Goal: Complete application form

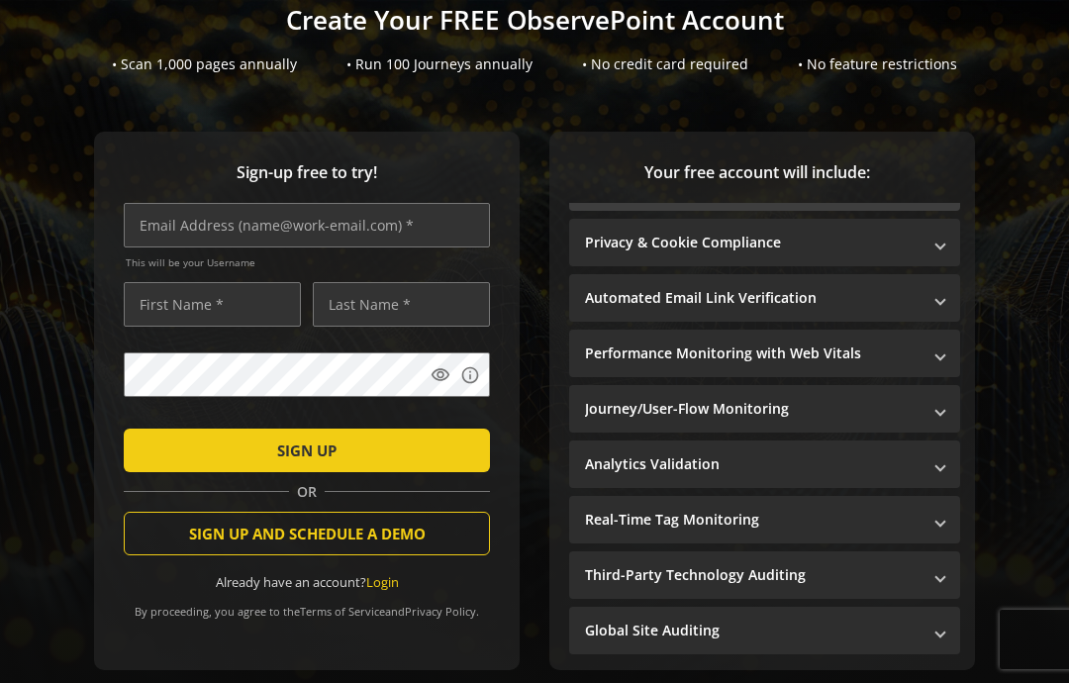
scroll to position [124, 0]
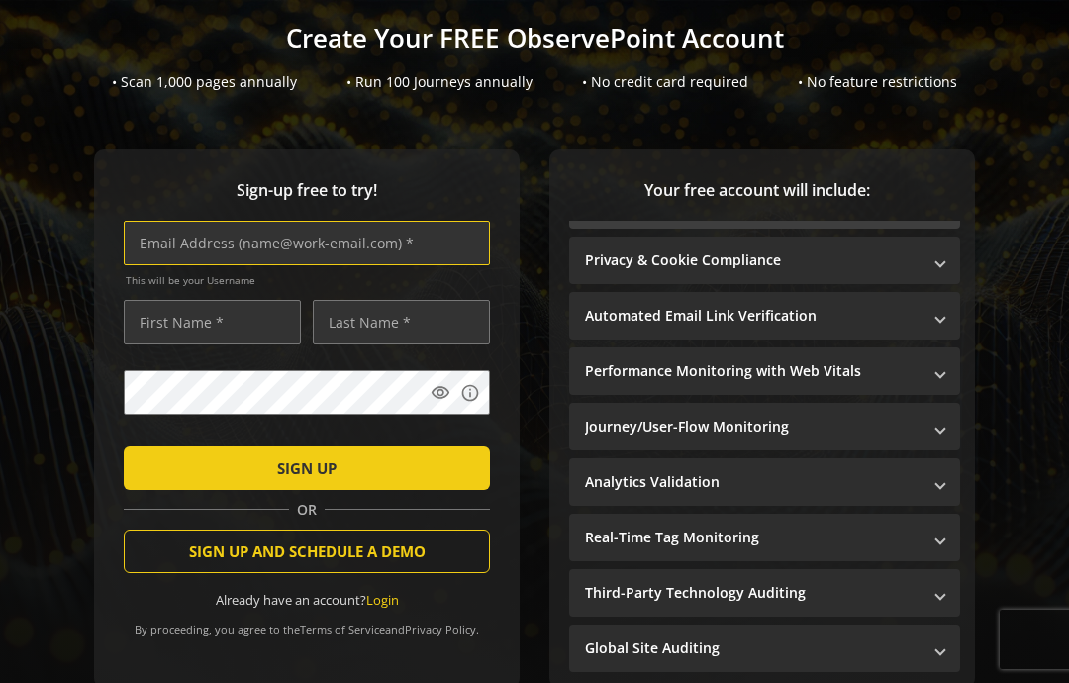
click at [173, 236] on input "text" at bounding box center [307, 243] width 366 height 45
type input "[EMAIL_ADDRESS][DOMAIN_NAME]"
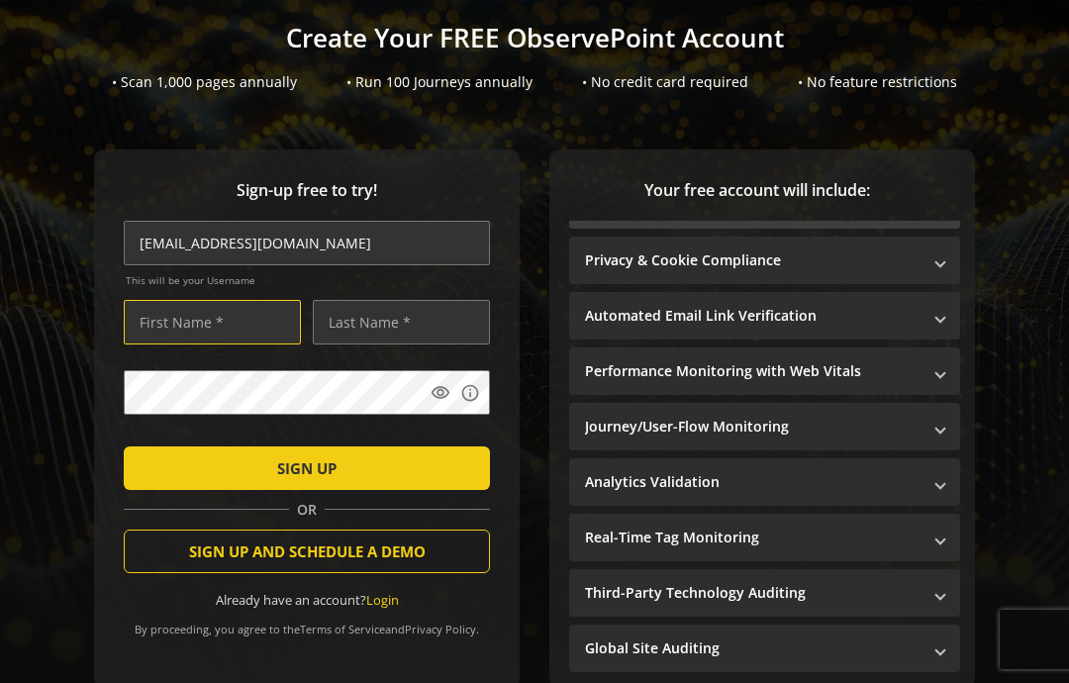
click at [185, 329] on input "text" at bounding box center [212, 322] width 177 height 45
type input "Destny"
click at [366, 317] on input "text" at bounding box center [401, 322] width 177 height 45
type input "[PERSON_NAME]"
click at [438, 390] on mat-icon "visibility" at bounding box center [440, 393] width 20 height 20
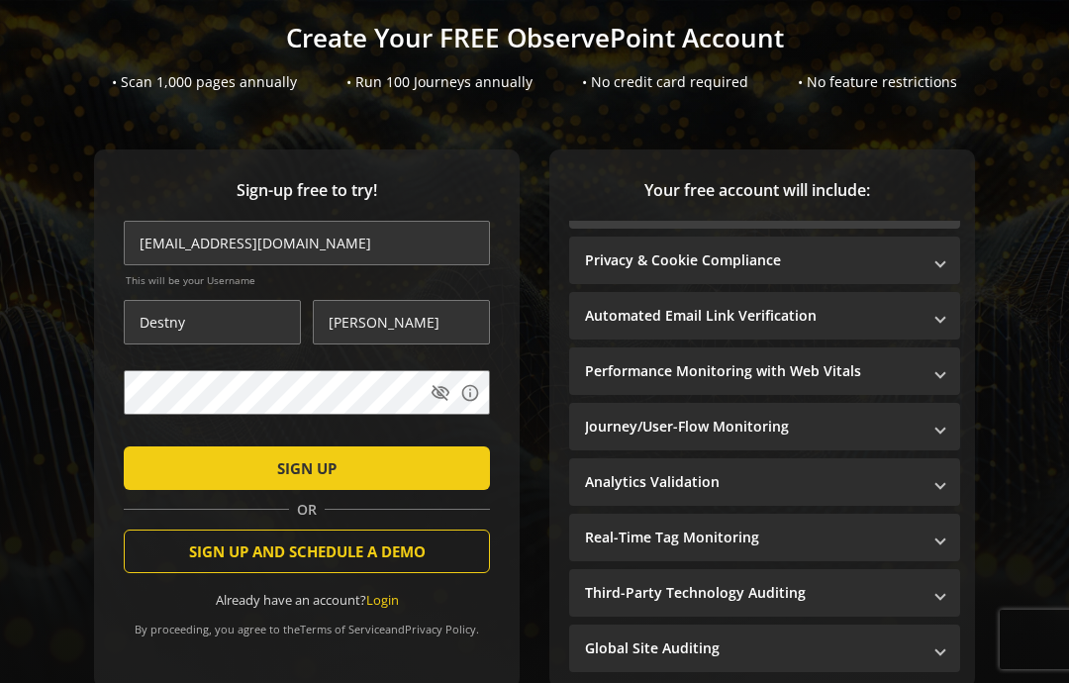
click at [165, 459] on span "submit" at bounding box center [307, 467] width 366 height 47
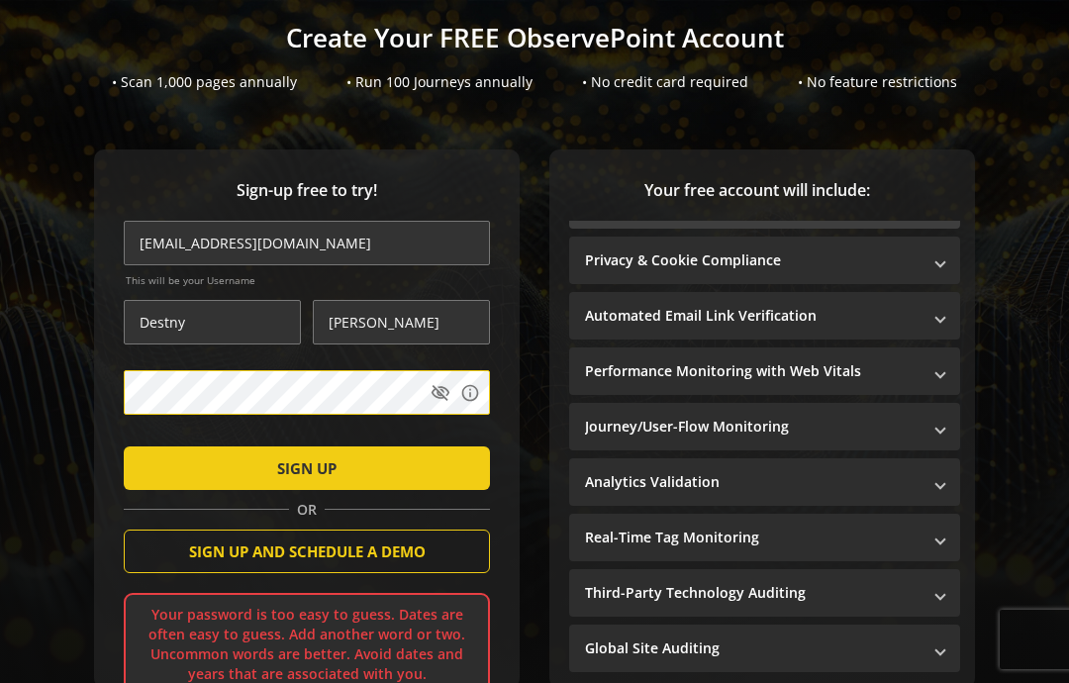
click at [172, 472] on span "submit" at bounding box center [307, 467] width 366 height 47
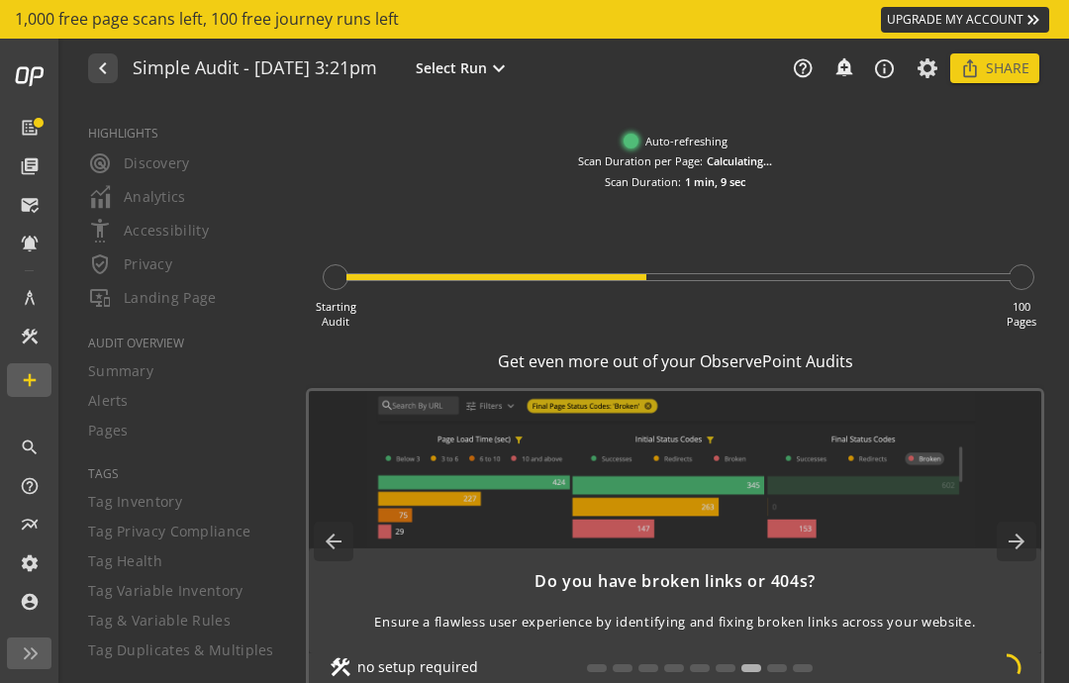
scroll to position [102, 0]
click at [1020, 521] on mat-icon "arrow_forward" at bounding box center [1016, 541] width 40 height 40
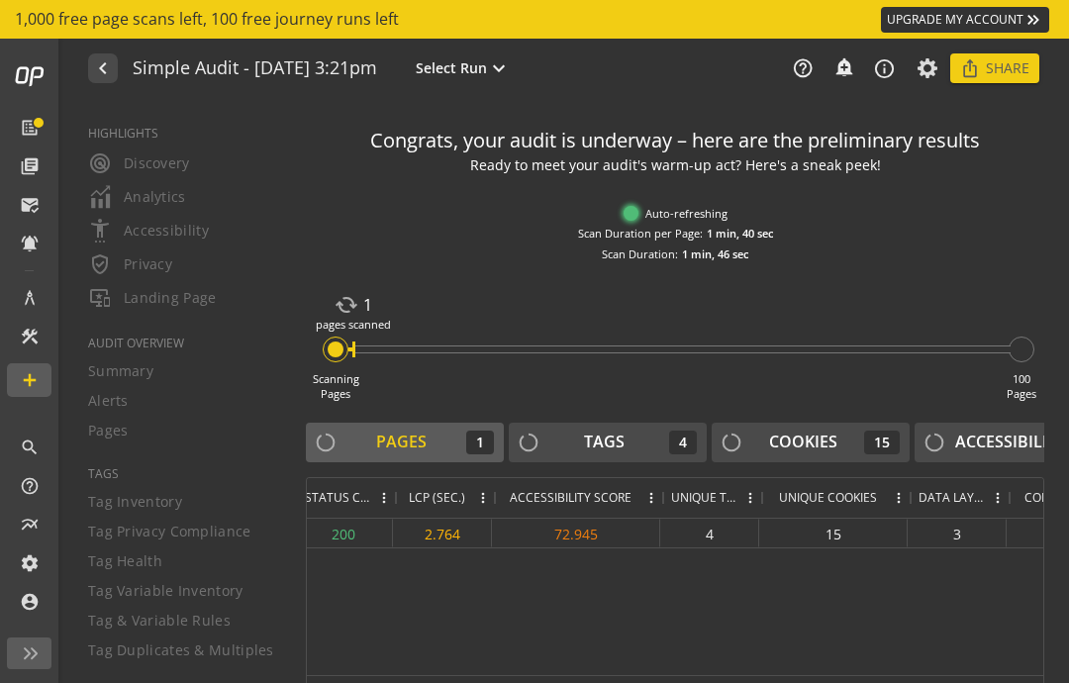
scroll to position [0, 0]
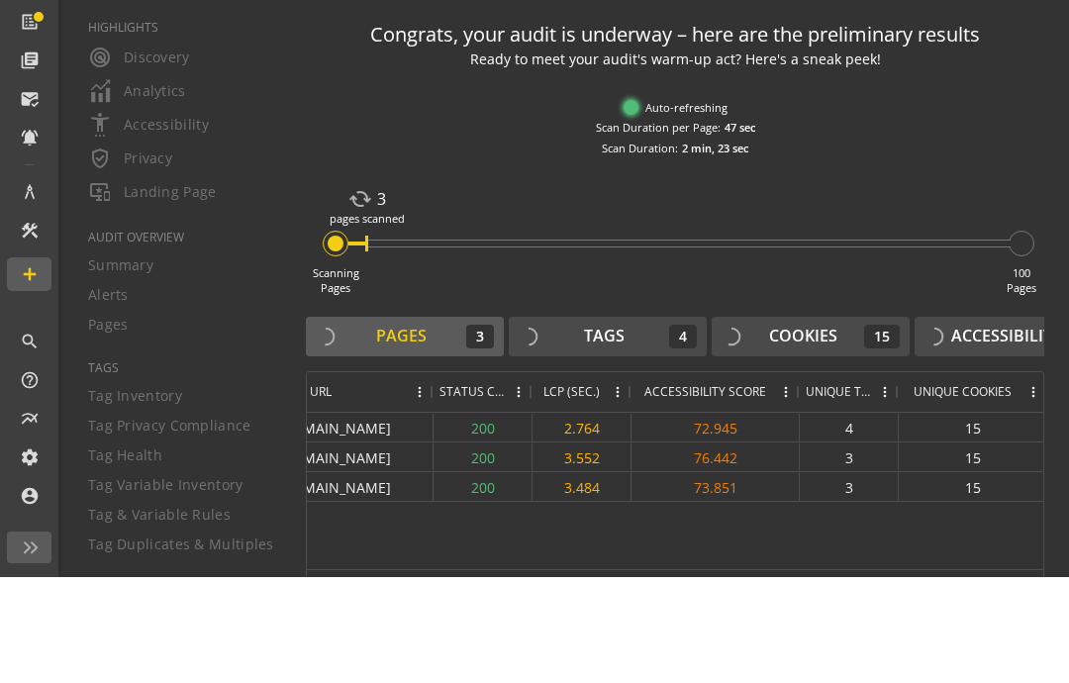
click at [803, 536] on div "[URL][DOMAIN_NAME] 200 3.552 76.442 3 15 3 2 [URL][DOMAIN_NAME] 200 3.484 73.85…" at bounding box center [675, 597] width 736 height 156
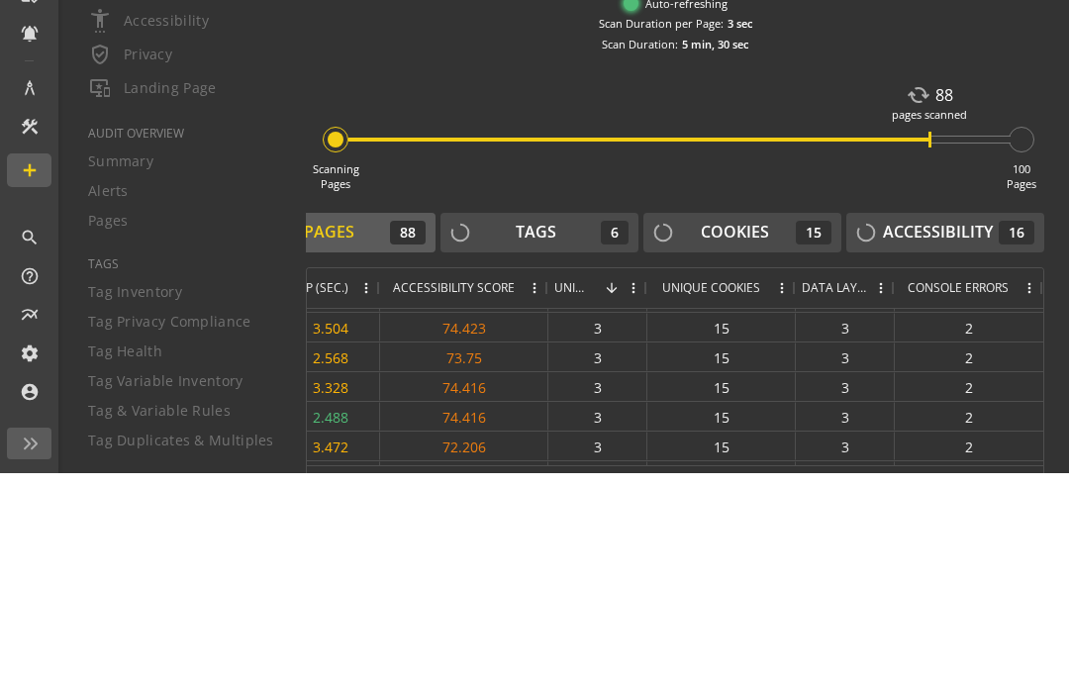
scroll to position [998, 0]
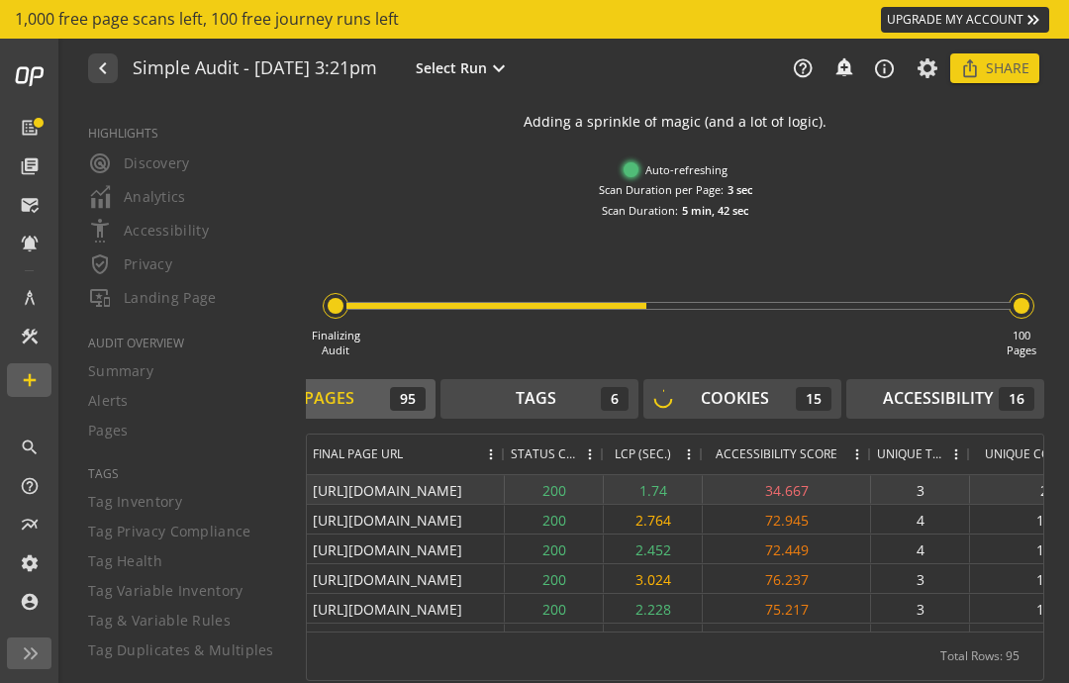
click at [808, 475] on div "34.667" at bounding box center [787, 489] width 168 height 29
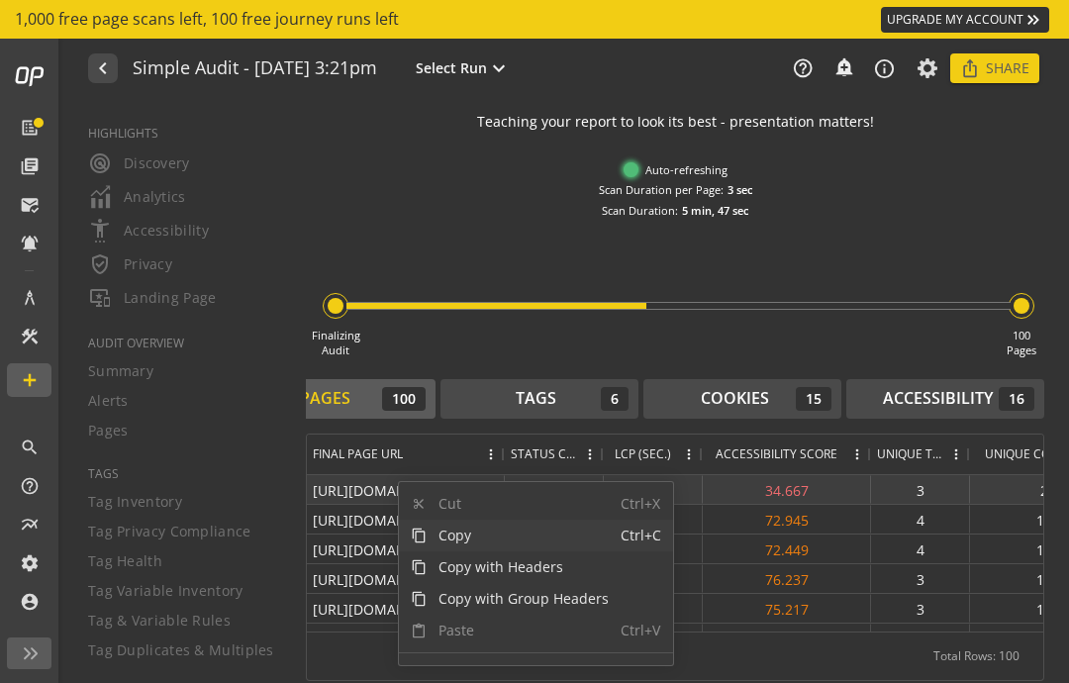
click at [448, 520] on span "Copy" at bounding box center [523, 536] width 194 height 32
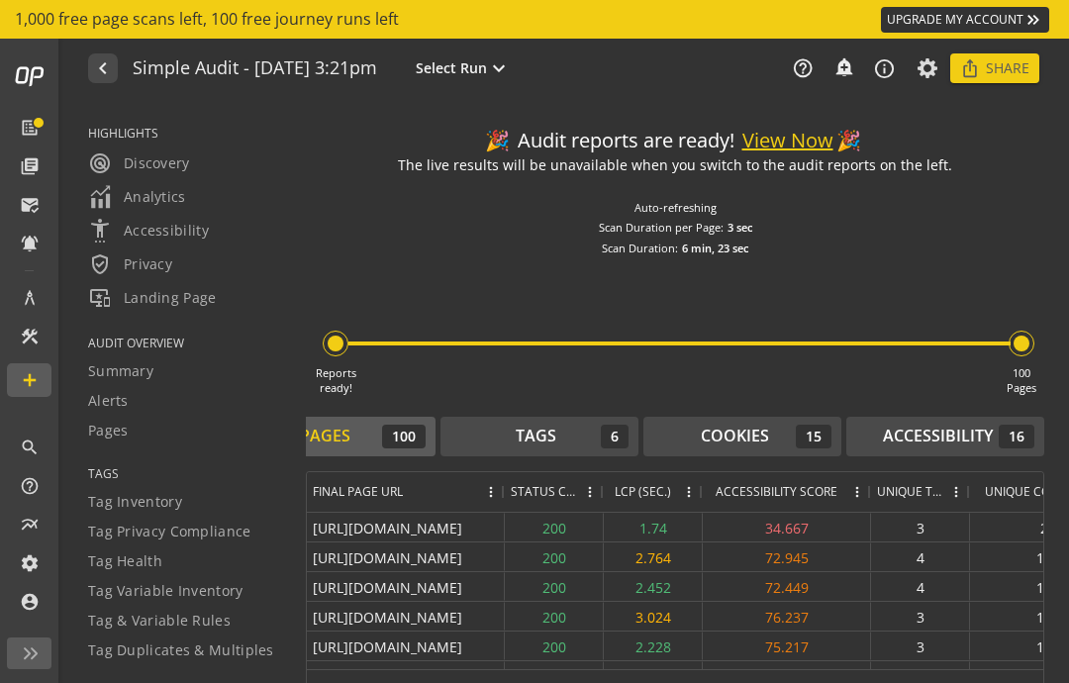
click at [790, 139] on button "View Now" at bounding box center [787, 141] width 91 height 29
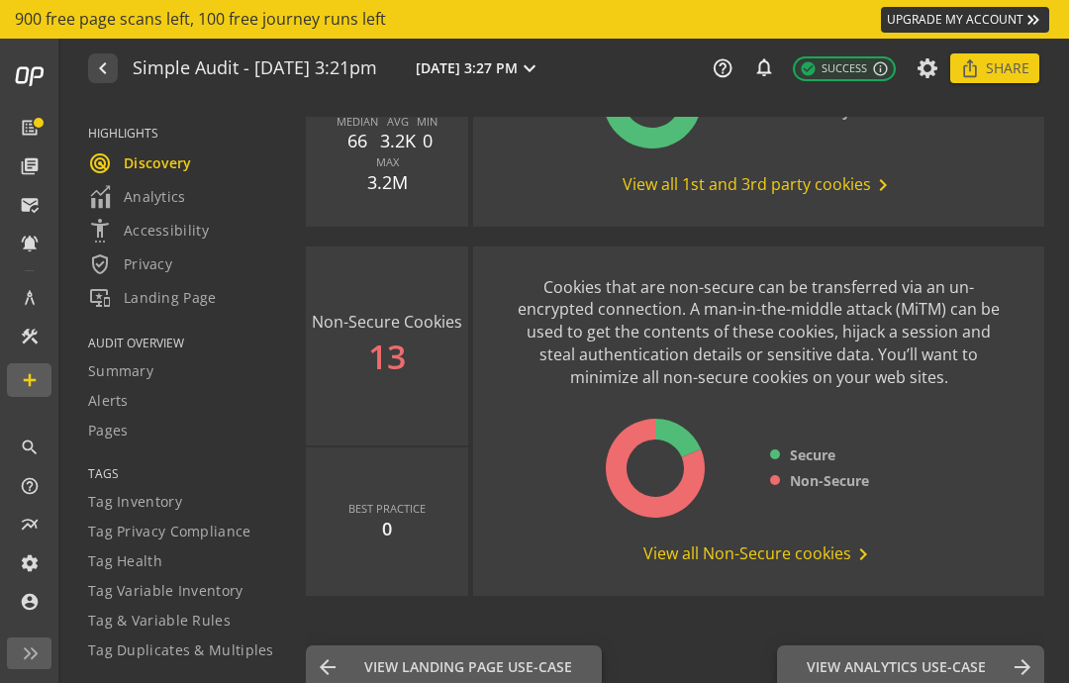
click at [812, 542] on span "View all Non-Secure cookies chevron_right" at bounding box center [759, 554] width 232 height 24
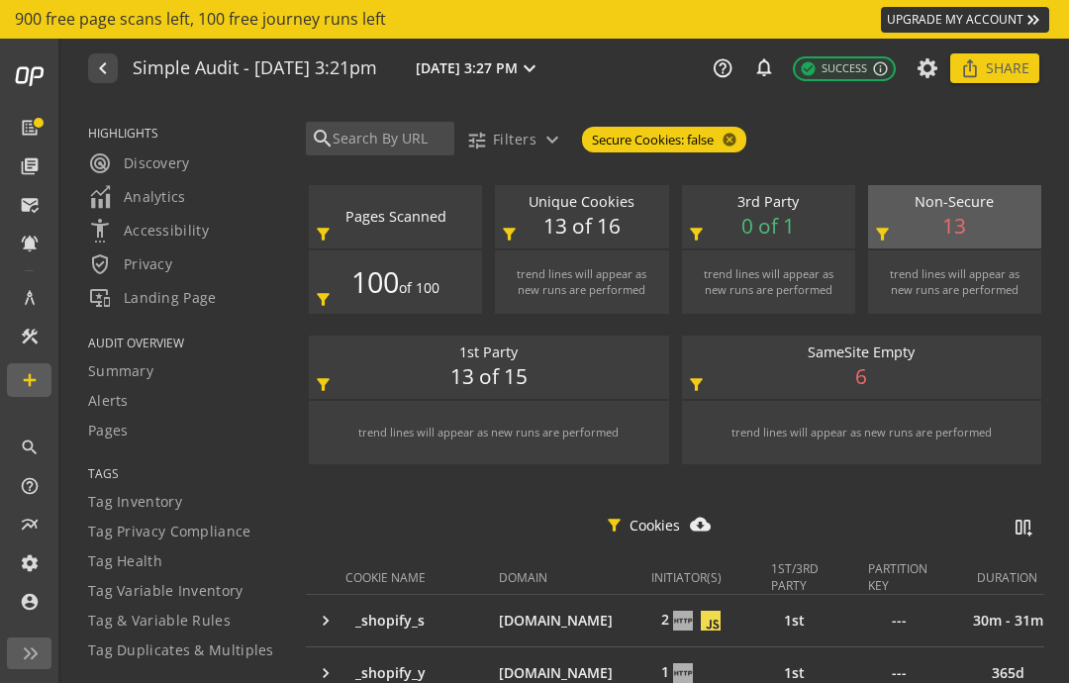
click at [98, 78] on mat-icon "navigate_before" at bounding box center [101, 68] width 21 height 24
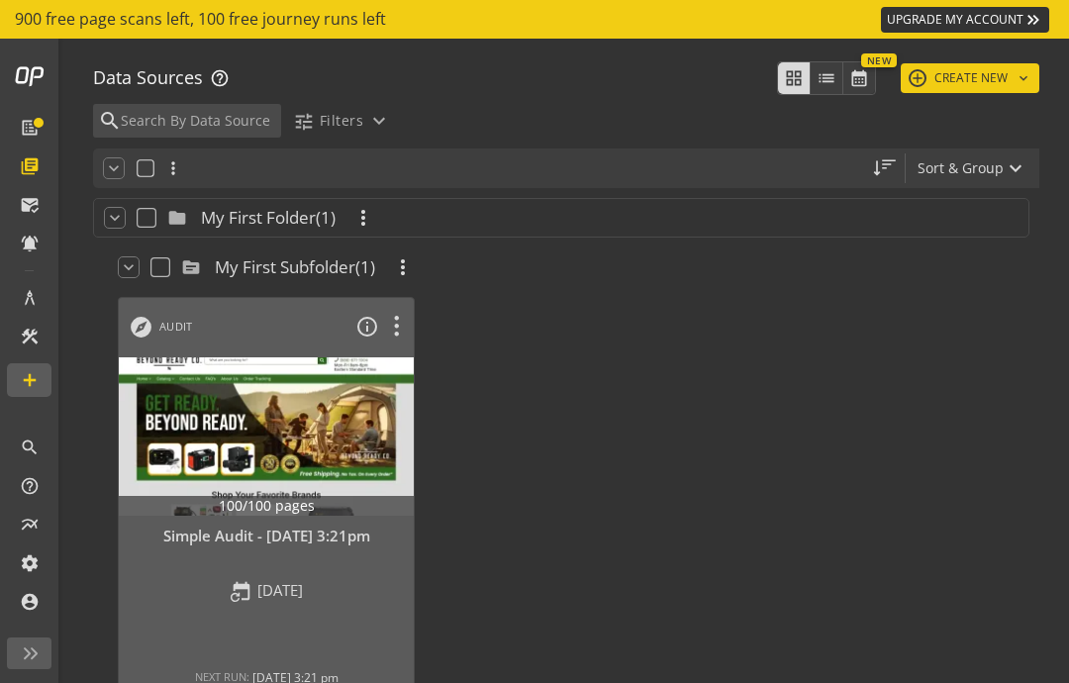
click at [208, 414] on div at bounding box center [267, 436] width 310 height 166
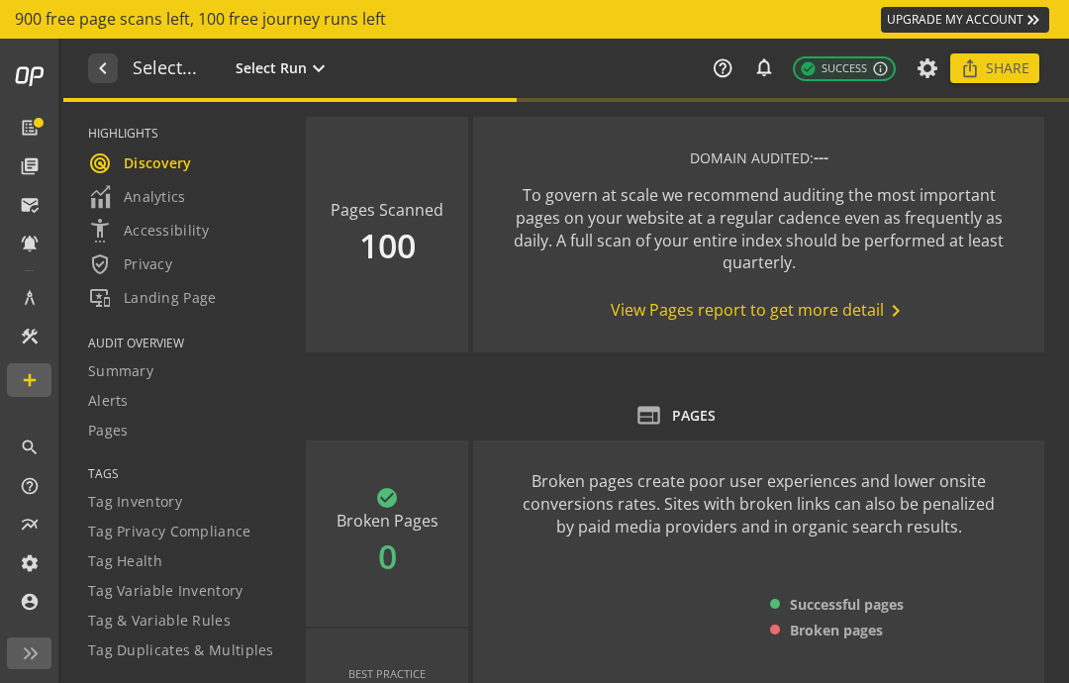
type textarea "Notes can include: -a description of what this audit is validating -changes in …"
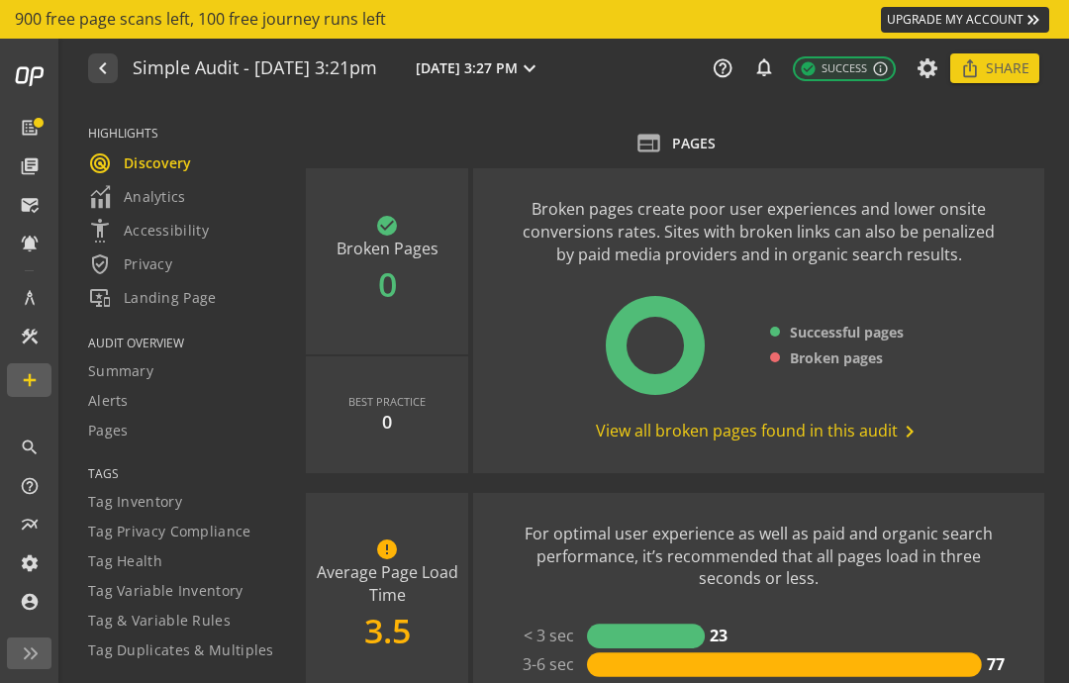
scroll to position [266, 0]
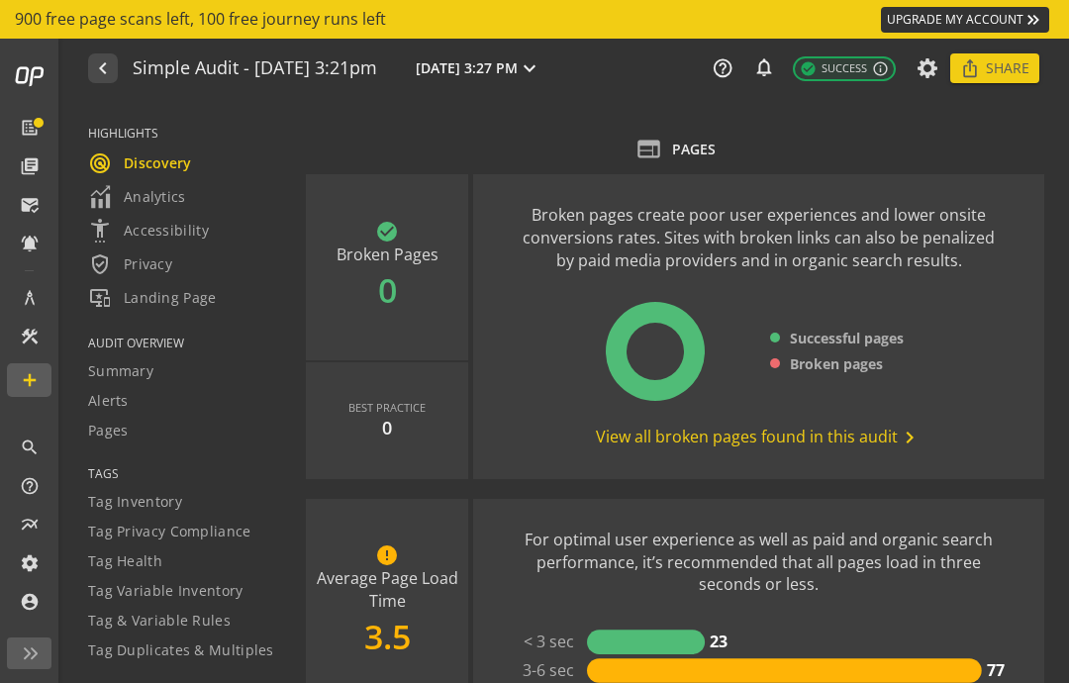
click at [880, 432] on span "View all broken pages found in this audit chevron_right" at bounding box center [759, 438] width 326 height 24
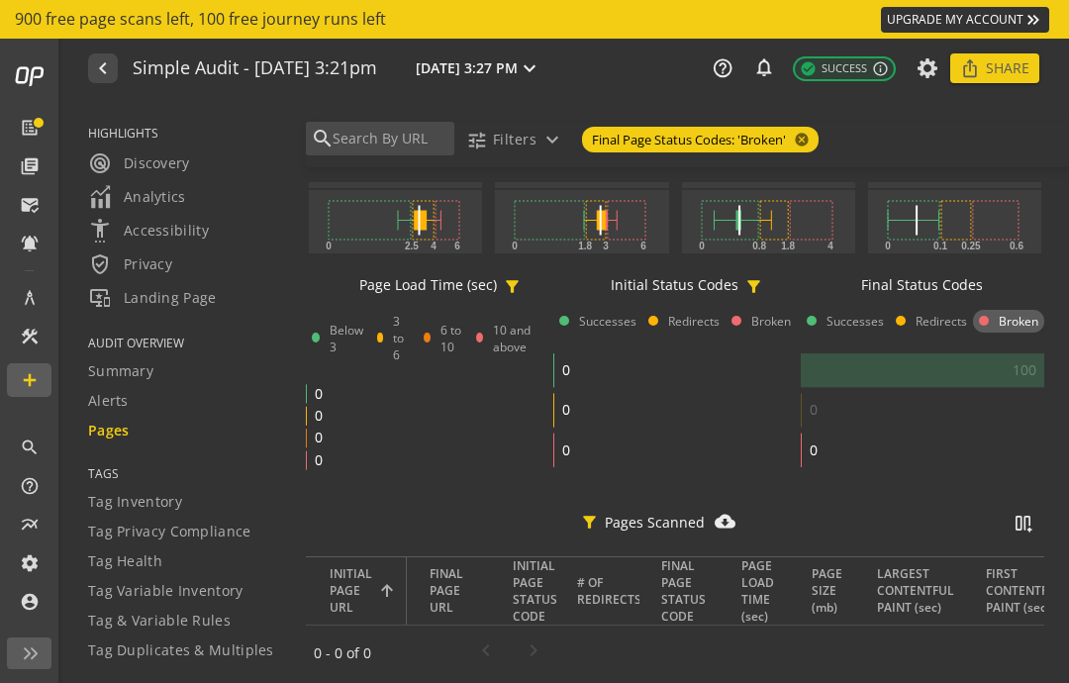
scroll to position [466, 0]
